Goal: Task Accomplishment & Management: Use online tool/utility

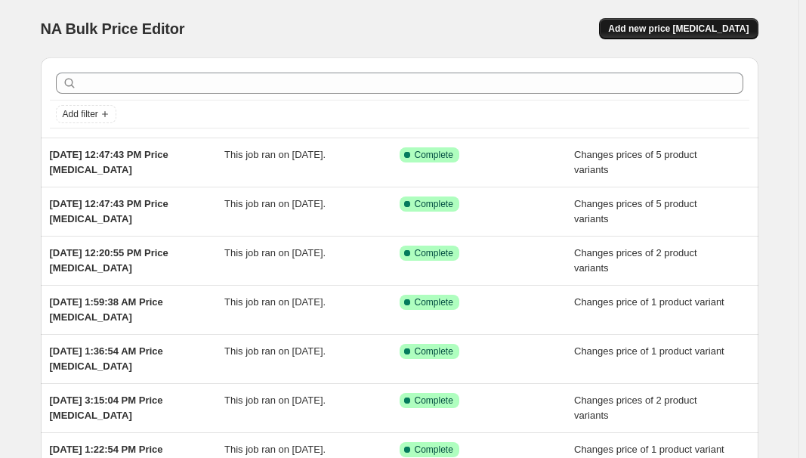
click at [663, 26] on span "Add new price [MEDICAL_DATA]" at bounding box center [678, 29] width 141 height 12
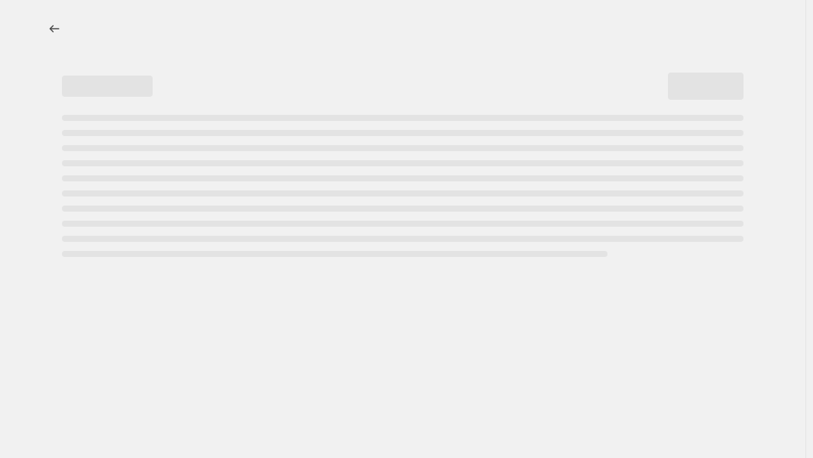
select select "percentage"
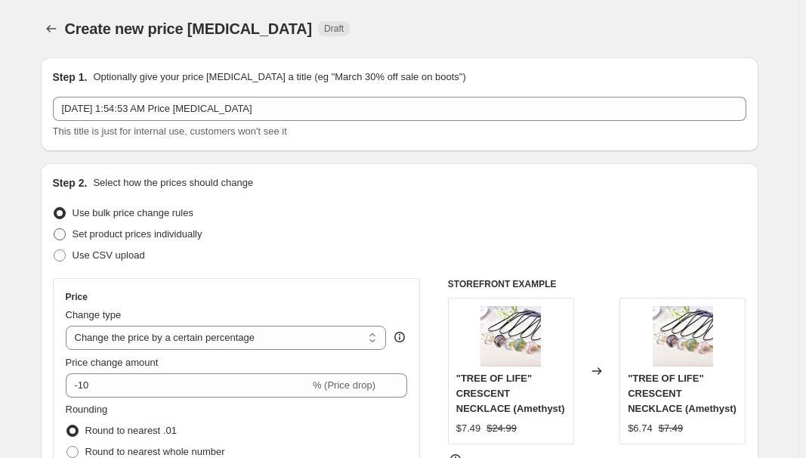
click at [123, 225] on label "Set product prices individually" at bounding box center [128, 234] width 150 height 21
click at [54, 228] on input "Set product prices individually" at bounding box center [54, 228] width 1 height 1
radio input "true"
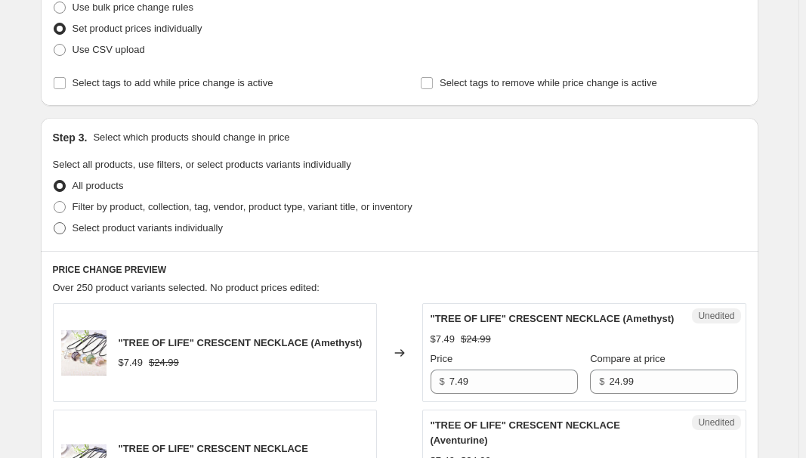
click at [115, 223] on span "Select product variants individually" at bounding box center [148, 227] width 150 height 11
click at [54, 223] on input "Select product variants individually" at bounding box center [54, 222] width 1 height 1
radio input "true"
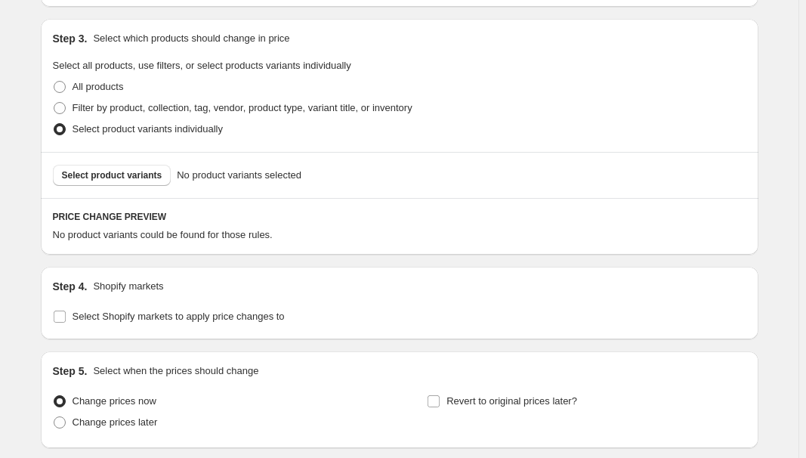
scroll to position [343, 0]
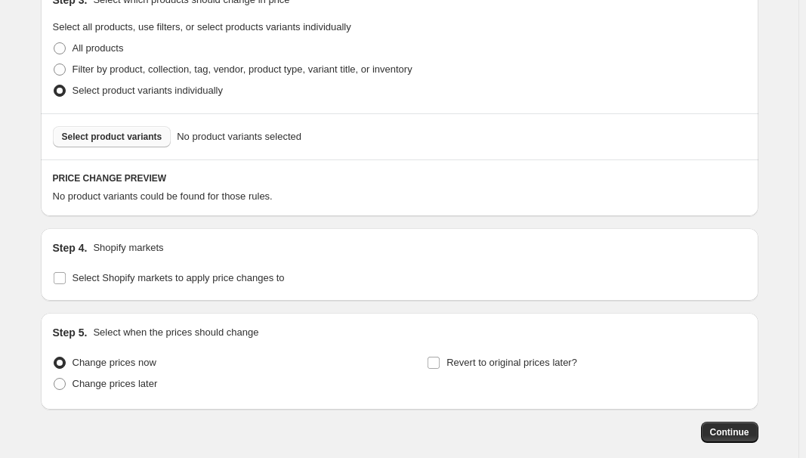
click at [137, 141] on span "Select product variants" at bounding box center [112, 137] width 100 height 12
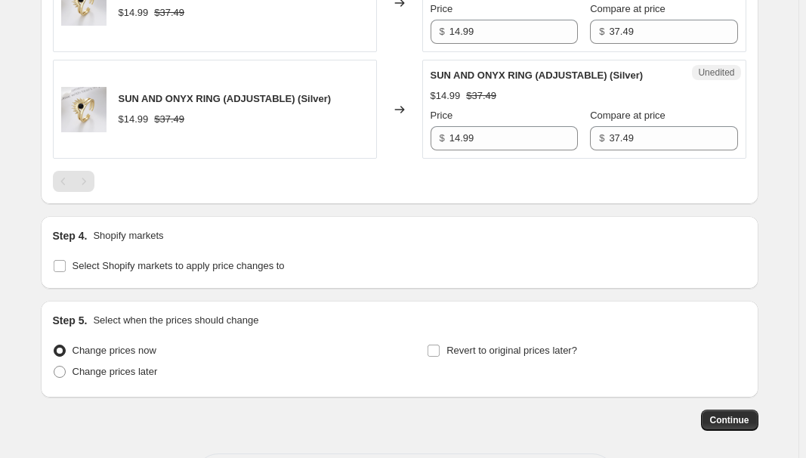
scroll to position [664, 0]
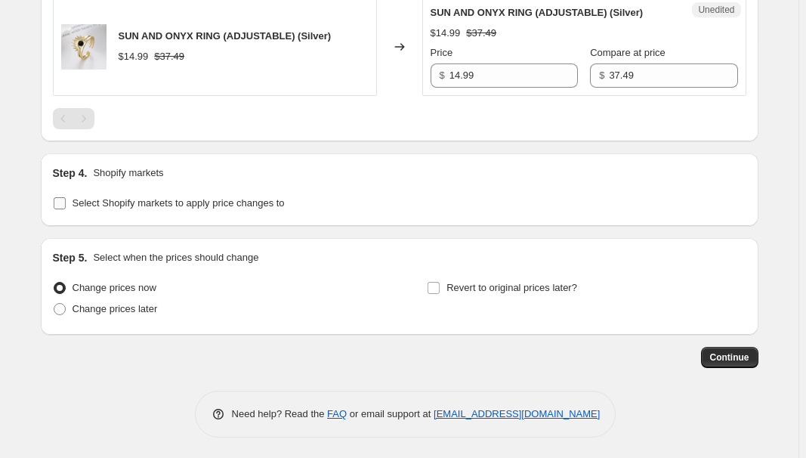
click at [148, 198] on span "Select Shopify markets to apply price changes to" at bounding box center [179, 202] width 212 height 11
click at [66, 198] on input "Select Shopify markets to apply price changes to" at bounding box center [60, 203] width 12 height 12
checkbox input "true"
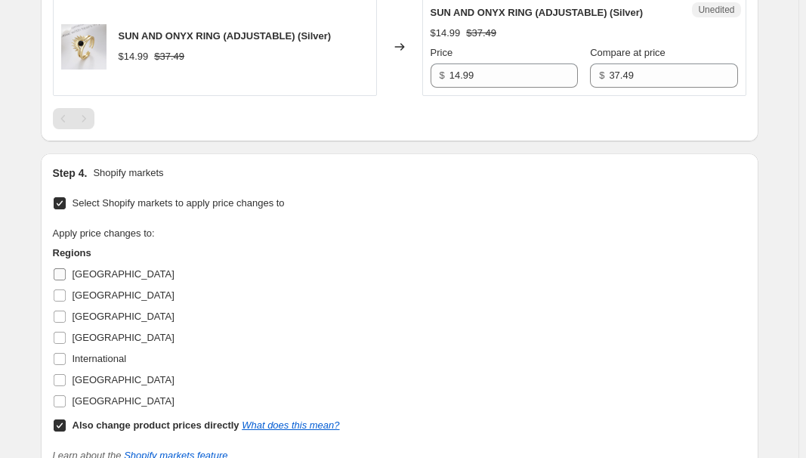
click at [82, 271] on span "Australia" at bounding box center [124, 273] width 102 height 11
click at [66, 271] on input "Australia" at bounding box center [60, 274] width 12 height 12
checkbox input "true"
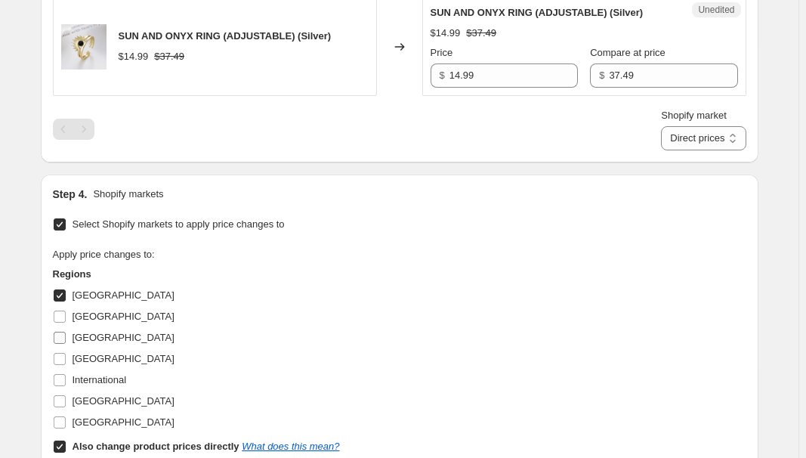
click at [91, 332] on span "France" at bounding box center [124, 337] width 102 height 11
click at [66, 332] on input "[GEOGRAPHIC_DATA]" at bounding box center [60, 338] width 12 height 12
checkbox input "true"
click at [91, 358] on span "[GEOGRAPHIC_DATA]" at bounding box center [124, 358] width 102 height 11
click at [66, 358] on input "[GEOGRAPHIC_DATA]" at bounding box center [60, 359] width 12 height 12
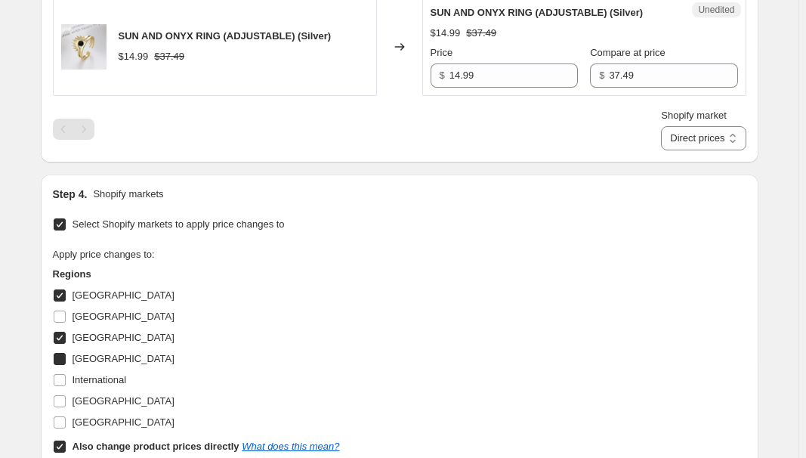
checkbox input "true"
click at [91, 400] on span "[GEOGRAPHIC_DATA]" at bounding box center [124, 400] width 102 height 11
click at [66, 400] on input "[GEOGRAPHIC_DATA]" at bounding box center [60, 401] width 12 height 12
checkbox input "true"
click at [91, 443] on b "Also change product prices directly" at bounding box center [156, 445] width 167 height 11
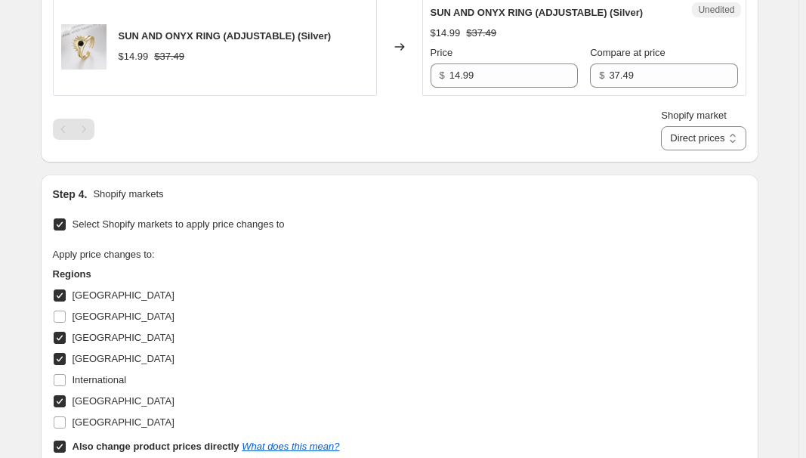
click at [66, 443] on input "Also change product prices directly What does this mean?" at bounding box center [60, 446] width 12 height 12
checkbox input "false"
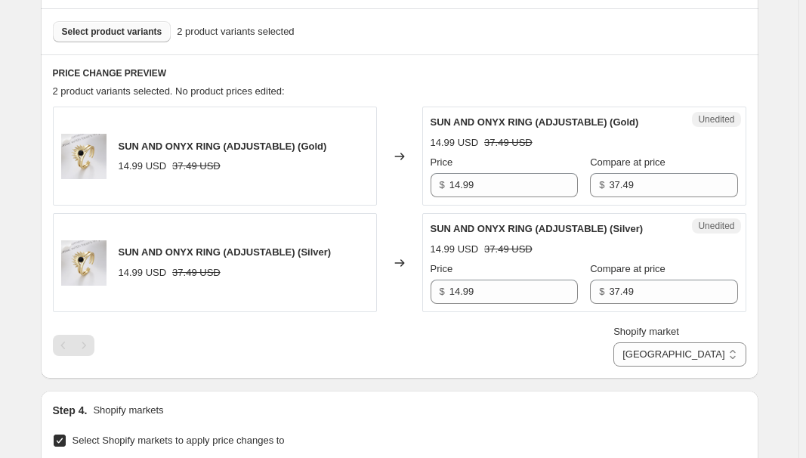
scroll to position [458, 0]
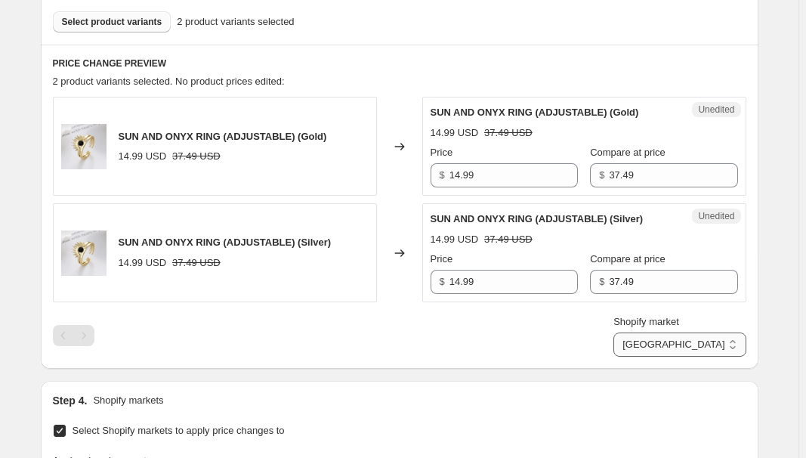
click at [704, 348] on select "[GEOGRAPHIC_DATA] [GEOGRAPHIC_DATA] [GEOGRAPHIC_DATA] [GEOGRAPHIC_DATA]" at bounding box center [679, 344] width 132 height 24
click at [684, 357] on select "[GEOGRAPHIC_DATA] [GEOGRAPHIC_DATA] [GEOGRAPHIC_DATA] [GEOGRAPHIC_DATA]" at bounding box center [679, 344] width 132 height 24
click at [703, 341] on select "[GEOGRAPHIC_DATA] [GEOGRAPHIC_DATA] [GEOGRAPHIC_DATA] [GEOGRAPHIC_DATA]" at bounding box center [679, 344] width 132 height 24
click at [680, 357] on select "[GEOGRAPHIC_DATA] [GEOGRAPHIC_DATA] [GEOGRAPHIC_DATA] [GEOGRAPHIC_DATA]" at bounding box center [679, 344] width 132 height 24
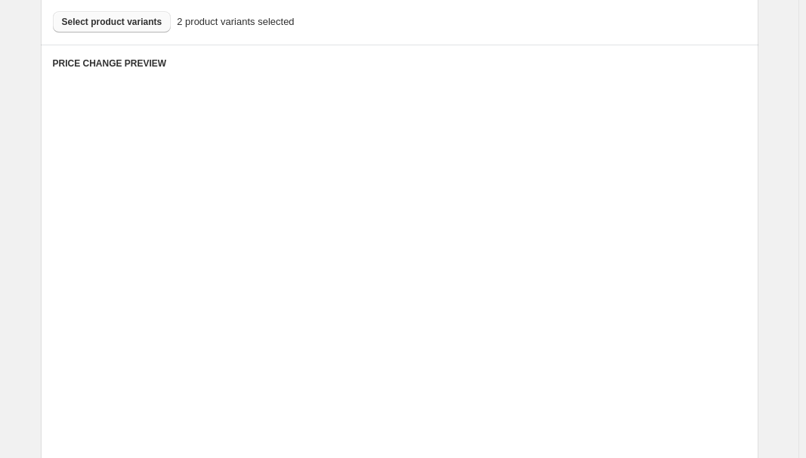
click at [563, 318] on div "Placeholder" at bounding box center [578, 325] width 197 height 15
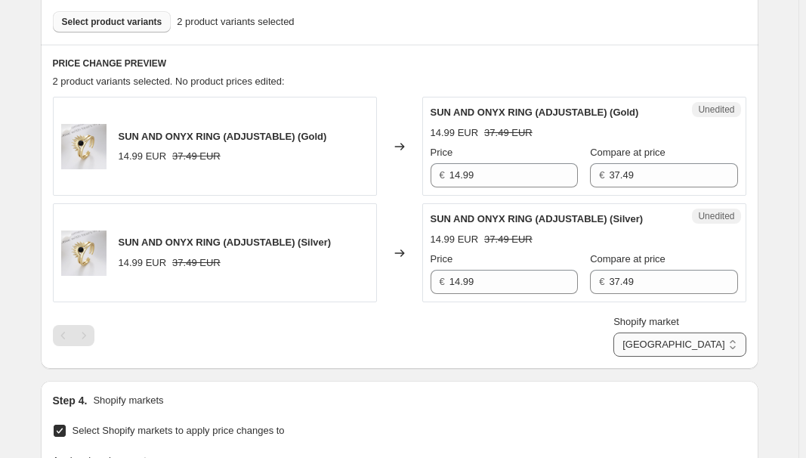
click at [720, 350] on select "[GEOGRAPHIC_DATA] [GEOGRAPHIC_DATA] [GEOGRAPHIC_DATA] [GEOGRAPHIC_DATA]" at bounding box center [679, 344] width 132 height 24
select select "34367209628"
click at [648, 357] on select "[GEOGRAPHIC_DATA] [GEOGRAPHIC_DATA] [GEOGRAPHIC_DATA] [GEOGRAPHIC_DATA]" at bounding box center [679, 344] width 132 height 24
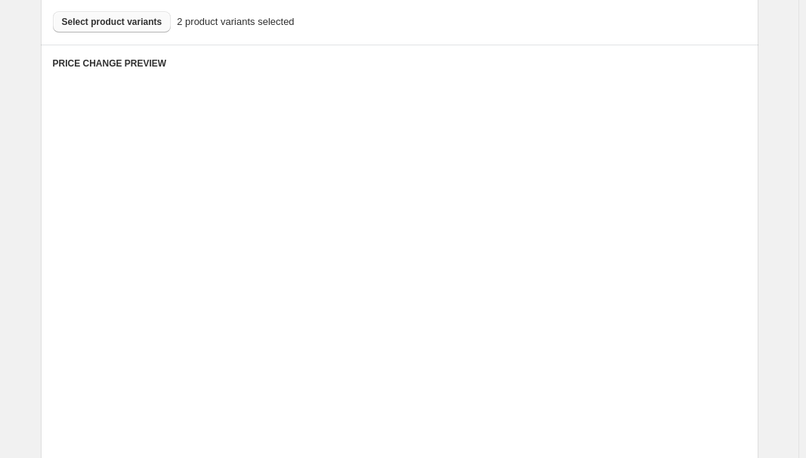
click at [555, 400] on div "Unedited Placeholder 53.15 EUR 59.05 EUR Price € 53.15 Compare at price € 59.05" at bounding box center [584, 359] width 324 height 99
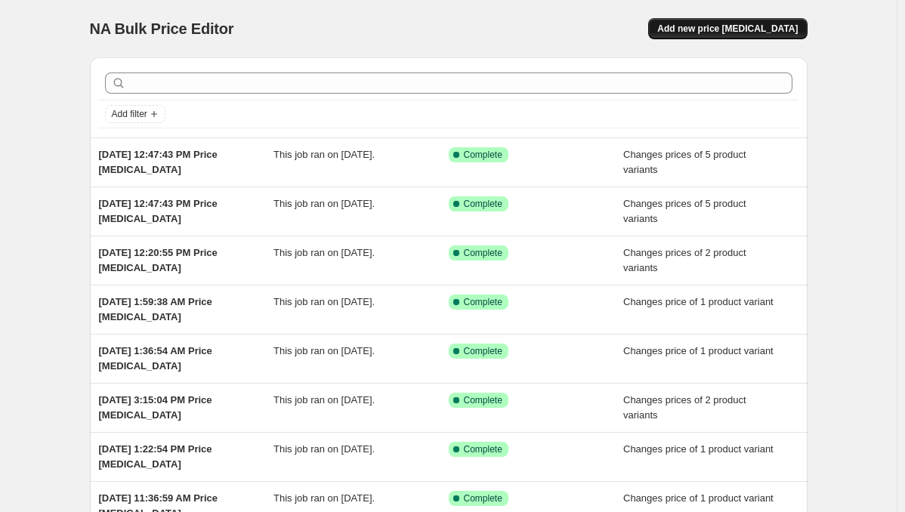
click at [715, 27] on span "Add new price [MEDICAL_DATA]" at bounding box center [727, 29] width 141 height 12
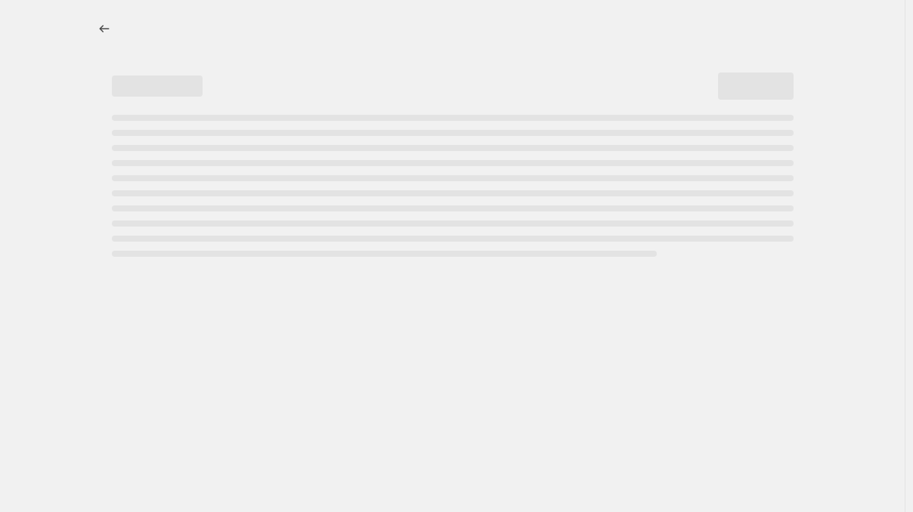
select select "percentage"
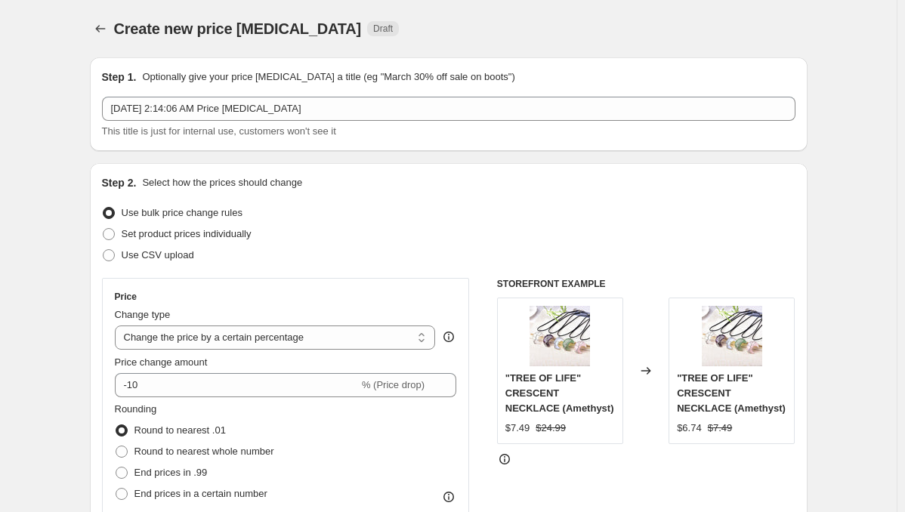
click at [195, 230] on span "Set product prices individually" at bounding box center [187, 233] width 130 height 11
click at [103, 229] on input "Set product prices individually" at bounding box center [103, 228] width 1 height 1
radio input "true"
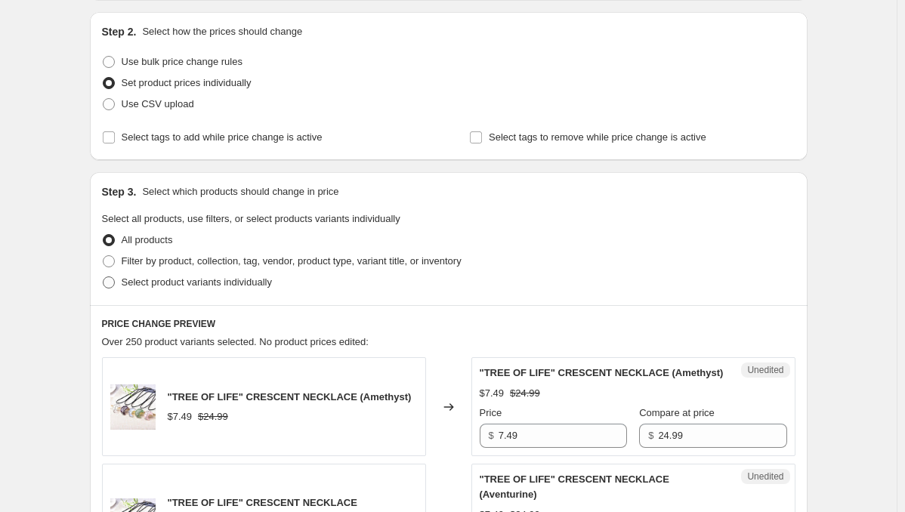
click at [166, 285] on span "Select product variants individually" at bounding box center [197, 281] width 150 height 11
click at [103, 277] on input "Select product variants individually" at bounding box center [103, 276] width 1 height 1
radio input "true"
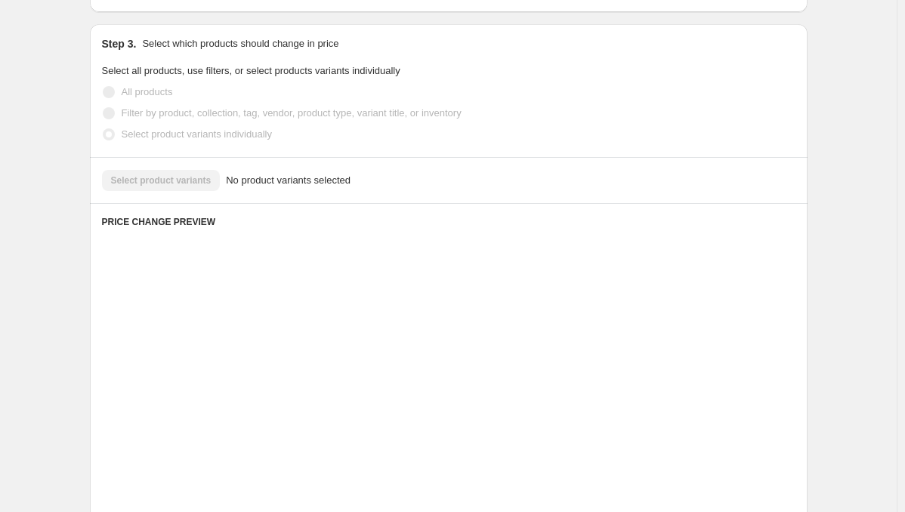
scroll to position [302, 0]
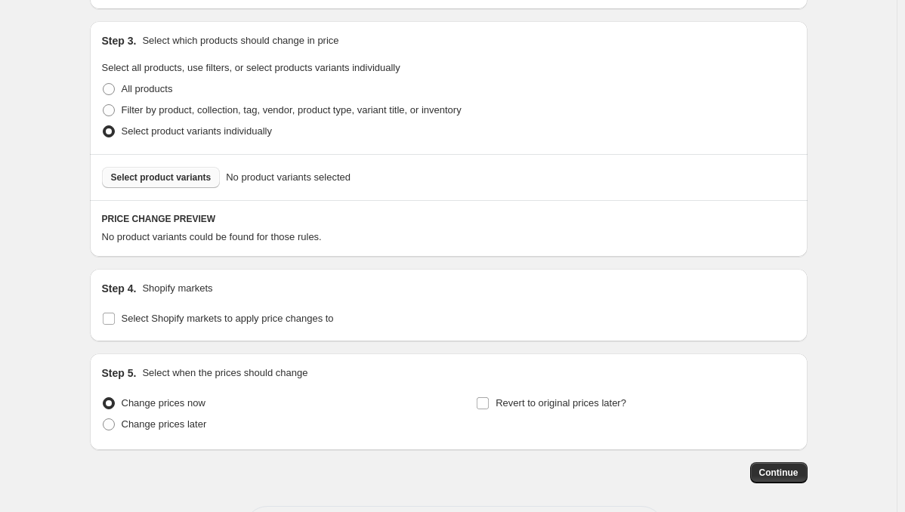
click at [178, 169] on button "Select product variants" at bounding box center [161, 177] width 119 height 21
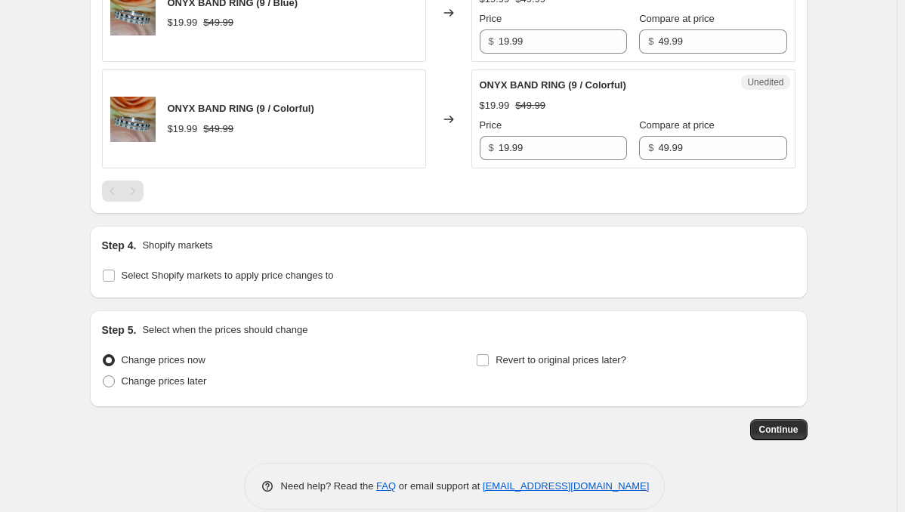
scroll to position [2519, 0]
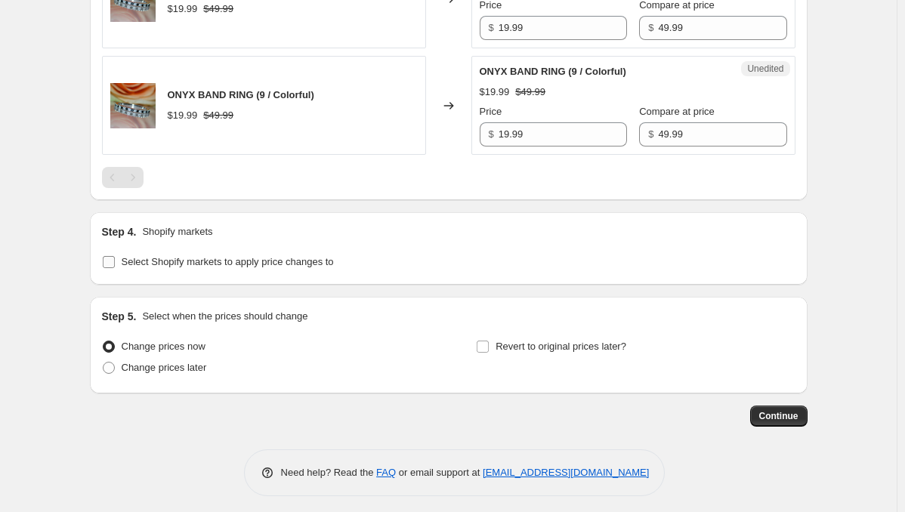
click at [212, 252] on label "Select Shopify markets to apply price changes to" at bounding box center [218, 262] width 232 height 21
click at [115, 256] on input "Select Shopify markets to apply price changes to" at bounding box center [109, 262] width 12 height 12
checkbox input "true"
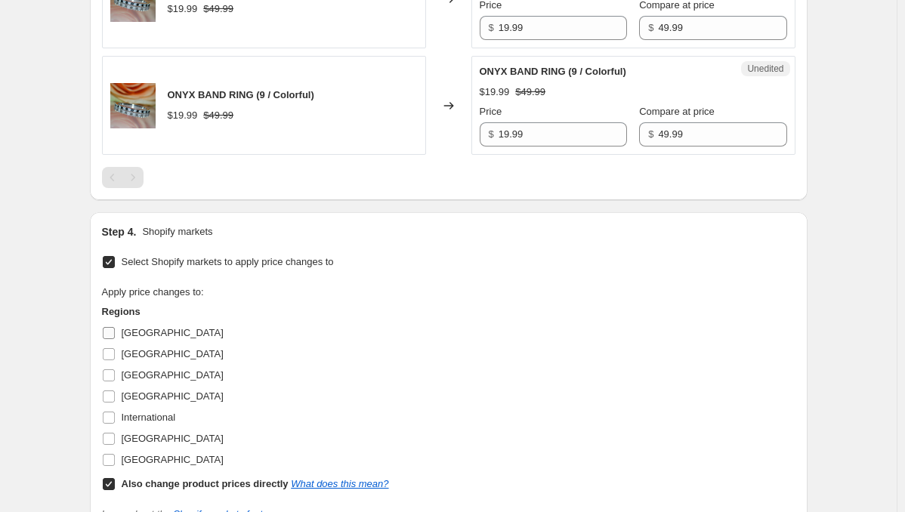
click at [130, 327] on span "[GEOGRAPHIC_DATA]" at bounding box center [173, 332] width 102 height 11
click at [115, 327] on input "[GEOGRAPHIC_DATA]" at bounding box center [109, 333] width 12 height 12
checkbox input "true"
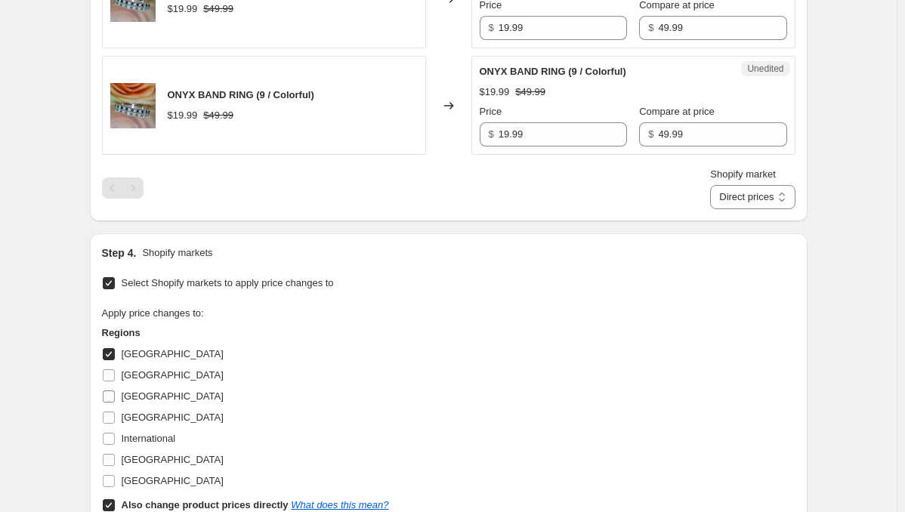
click at [140, 394] on span "[GEOGRAPHIC_DATA]" at bounding box center [173, 396] width 102 height 11
click at [115, 394] on input "[GEOGRAPHIC_DATA]" at bounding box center [109, 397] width 12 height 12
checkbox input "true"
click at [144, 412] on span "[GEOGRAPHIC_DATA]" at bounding box center [173, 417] width 102 height 11
click at [115, 412] on input "[GEOGRAPHIC_DATA]" at bounding box center [109, 418] width 12 height 12
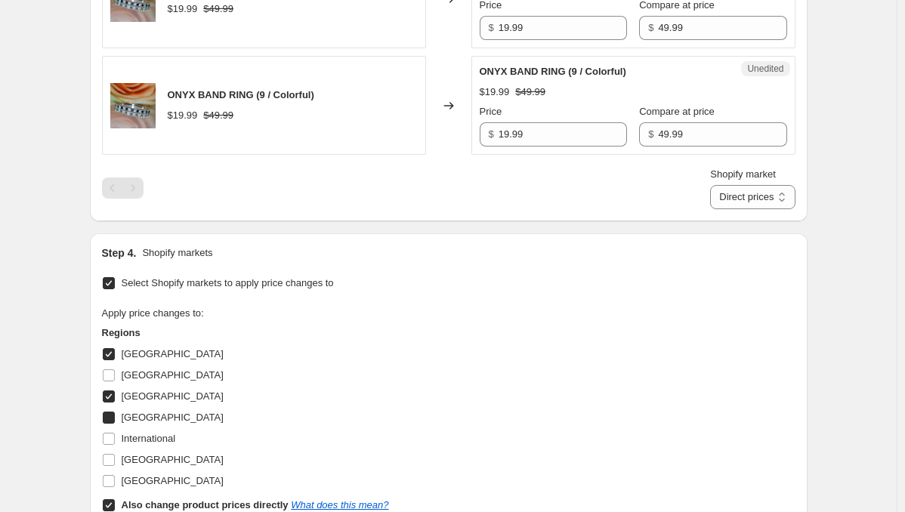
checkbox input "true"
click at [157, 454] on span "[GEOGRAPHIC_DATA]" at bounding box center [173, 459] width 102 height 11
click at [115, 454] on input "[GEOGRAPHIC_DATA]" at bounding box center [109, 460] width 12 height 12
checkbox input "true"
click at [199, 499] on b "Also change product prices directly" at bounding box center [205, 504] width 167 height 11
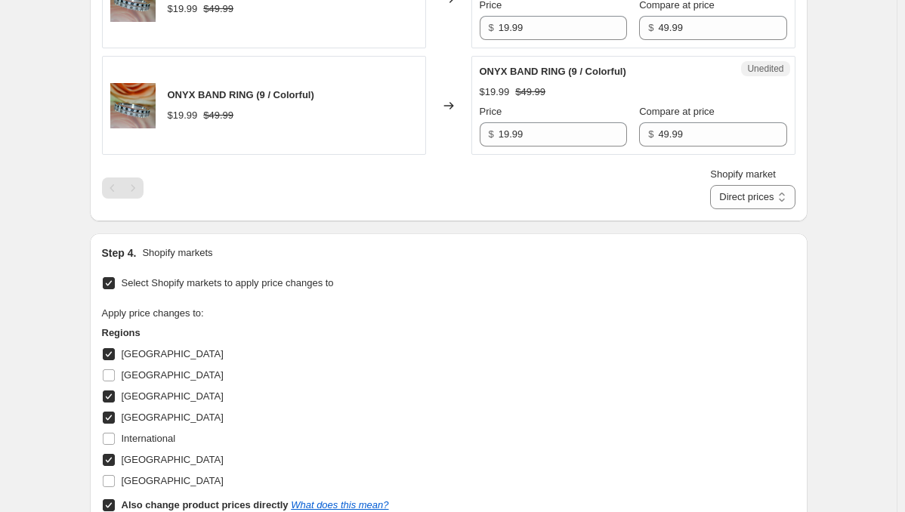
click at [115, 499] on input "Also change product prices directly What does this mean?" at bounding box center [109, 505] width 12 height 12
checkbox input "false"
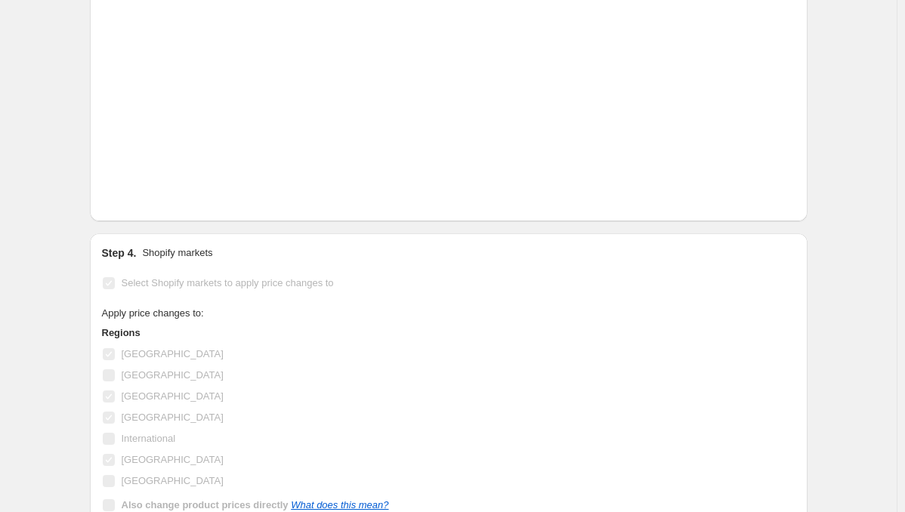
click at [459, 416] on div "Apply price changes to: Regions [GEOGRAPHIC_DATA] [GEOGRAPHIC_DATA] [GEOGRAPHIC…" at bounding box center [449, 411] width 694 height 210
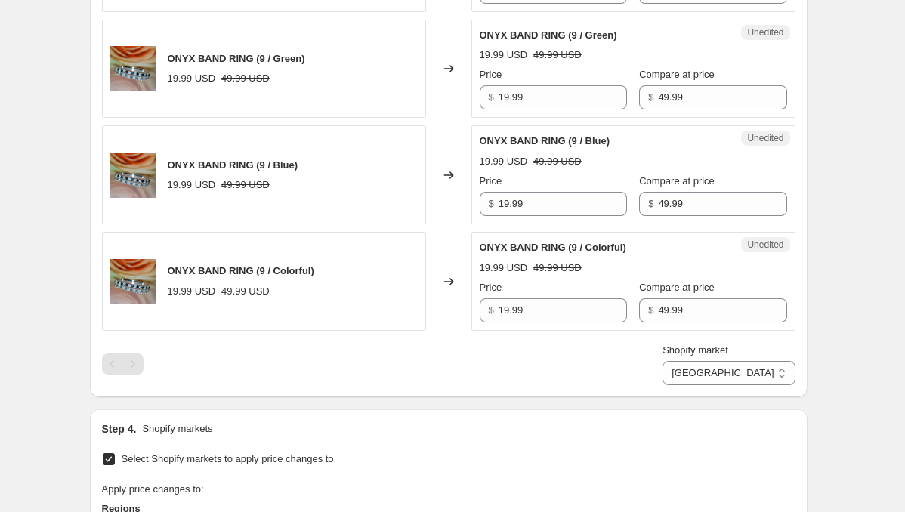
scroll to position [2444, 0]
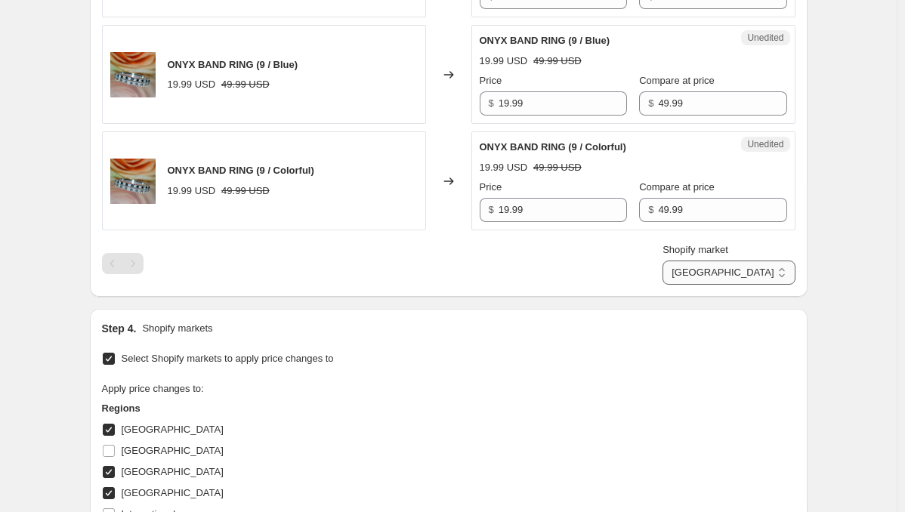
click at [740, 265] on select "[GEOGRAPHIC_DATA] [GEOGRAPHIC_DATA] [GEOGRAPHIC_DATA] [GEOGRAPHIC_DATA]" at bounding box center [729, 273] width 132 height 24
click at [729, 261] on select "[GEOGRAPHIC_DATA] [GEOGRAPHIC_DATA] [GEOGRAPHIC_DATA] [GEOGRAPHIC_DATA]" at bounding box center [729, 273] width 132 height 24
click at [756, 321] on div "Step 4. Shopify markets" at bounding box center [449, 328] width 694 height 15
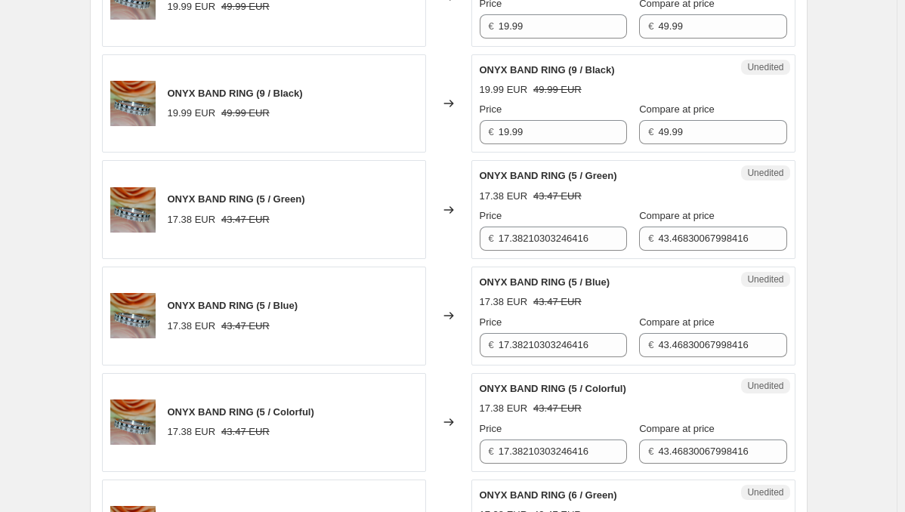
scroll to position [933, 0]
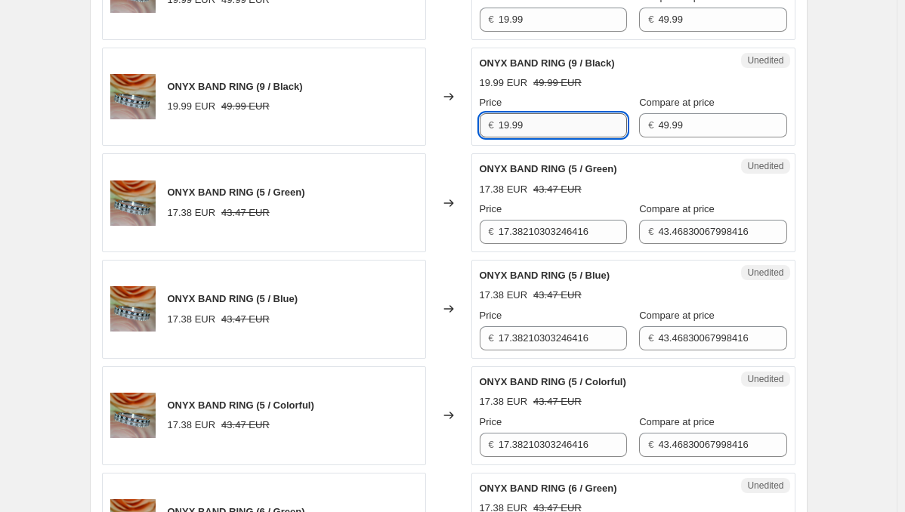
click at [558, 125] on input "19.99" at bounding box center [563, 125] width 128 height 24
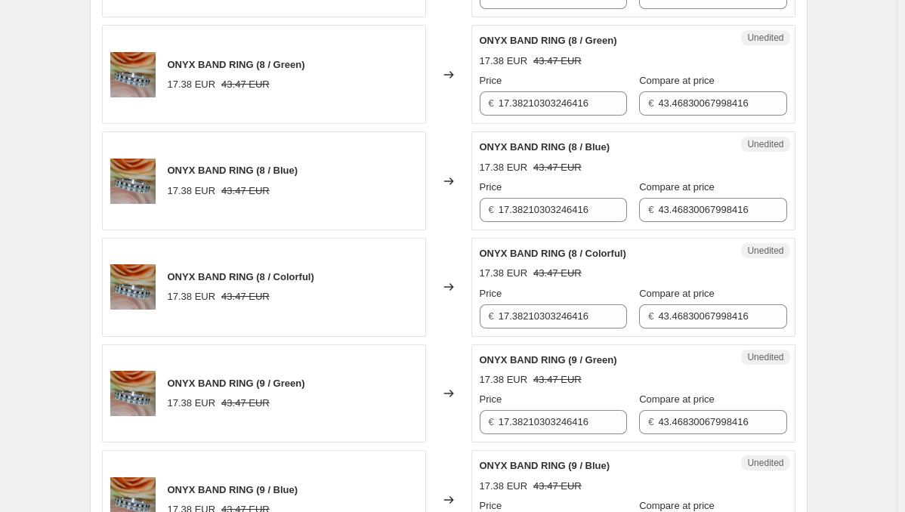
scroll to position [2217, 0]
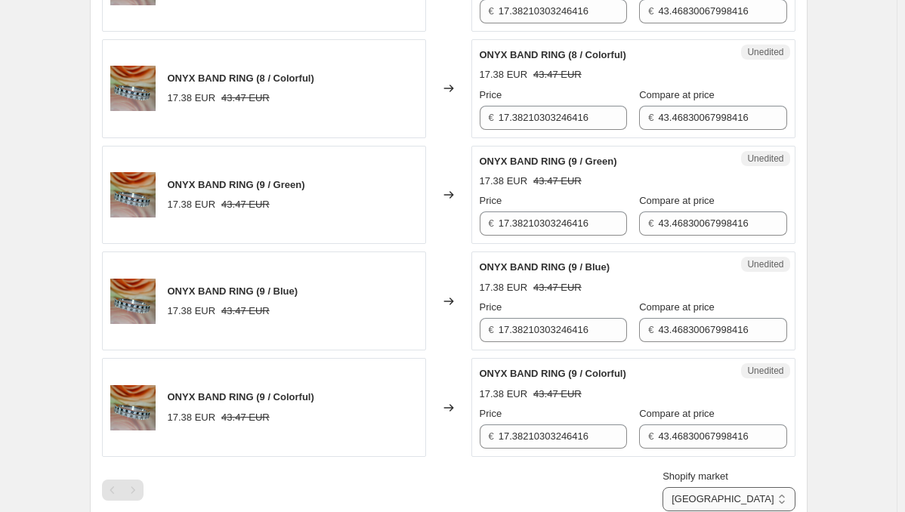
click at [763, 502] on select "[GEOGRAPHIC_DATA] [GEOGRAPHIC_DATA] [GEOGRAPHIC_DATA] [GEOGRAPHIC_DATA]" at bounding box center [729, 499] width 132 height 24
click at [733, 487] on select "[GEOGRAPHIC_DATA] [GEOGRAPHIC_DATA] [GEOGRAPHIC_DATA] [GEOGRAPHIC_DATA]" at bounding box center [729, 499] width 132 height 24
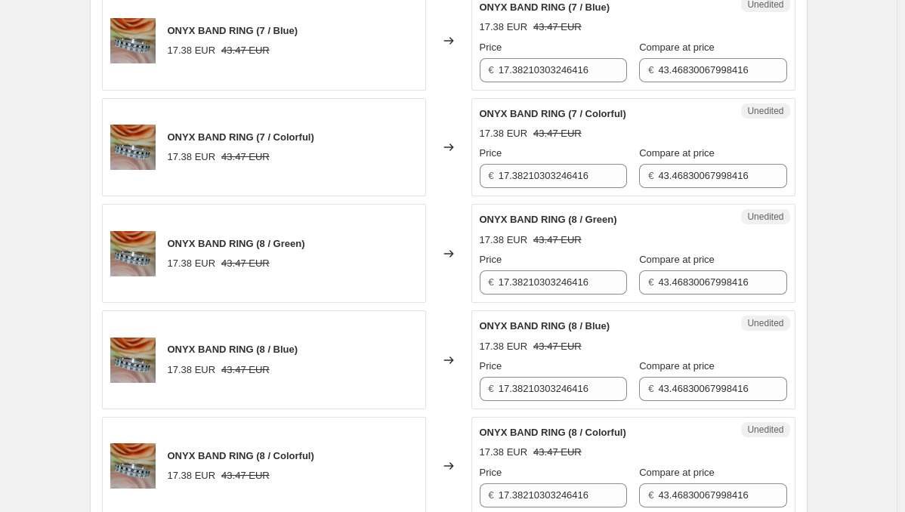
scroll to position [2368, 0]
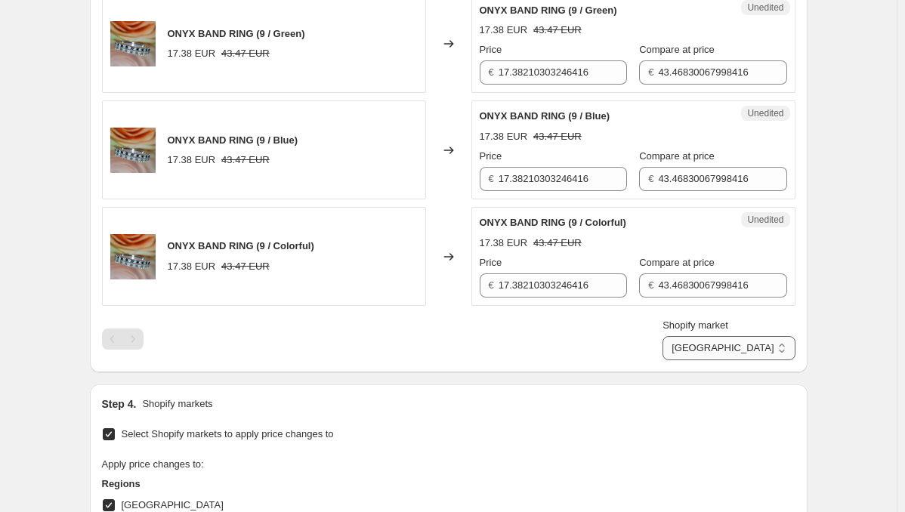
click at [775, 341] on select "[GEOGRAPHIC_DATA] [GEOGRAPHIC_DATA] [GEOGRAPHIC_DATA] [GEOGRAPHIC_DATA]" at bounding box center [729, 348] width 132 height 24
select select "34367209628"
click at [697, 336] on select "[GEOGRAPHIC_DATA] [GEOGRAPHIC_DATA] [GEOGRAPHIC_DATA] [GEOGRAPHIC_DATA]" at bounding box center [729, 348] width 132 height 24
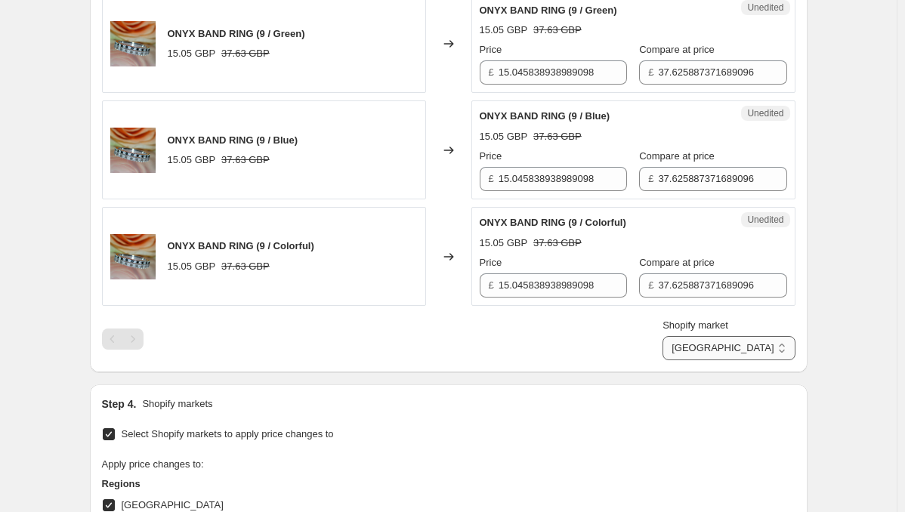
drag, startPoint x: 814, startPoint y: 358, endPoint x: 789, endPoint y: 349, distance: 26.5
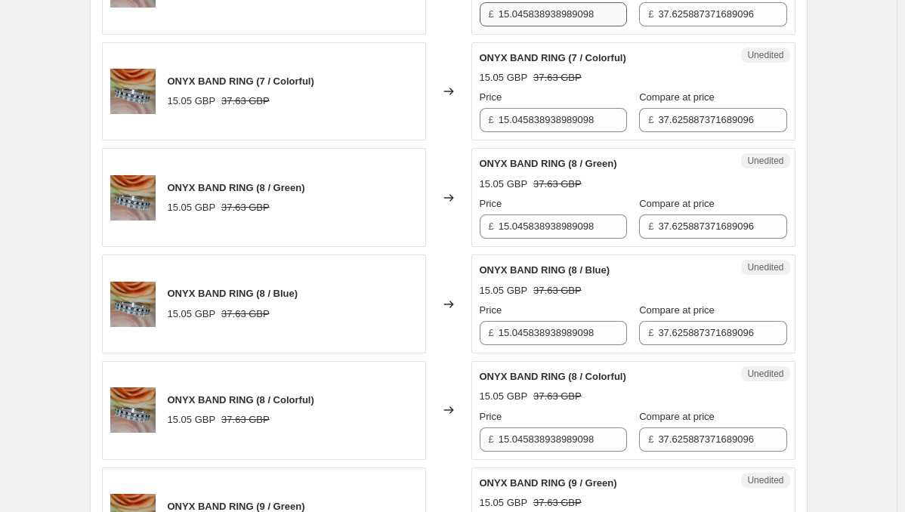
scroll to position [1840, 0]
